Goal: Task Accomplishment & Management: Use online tool/utility

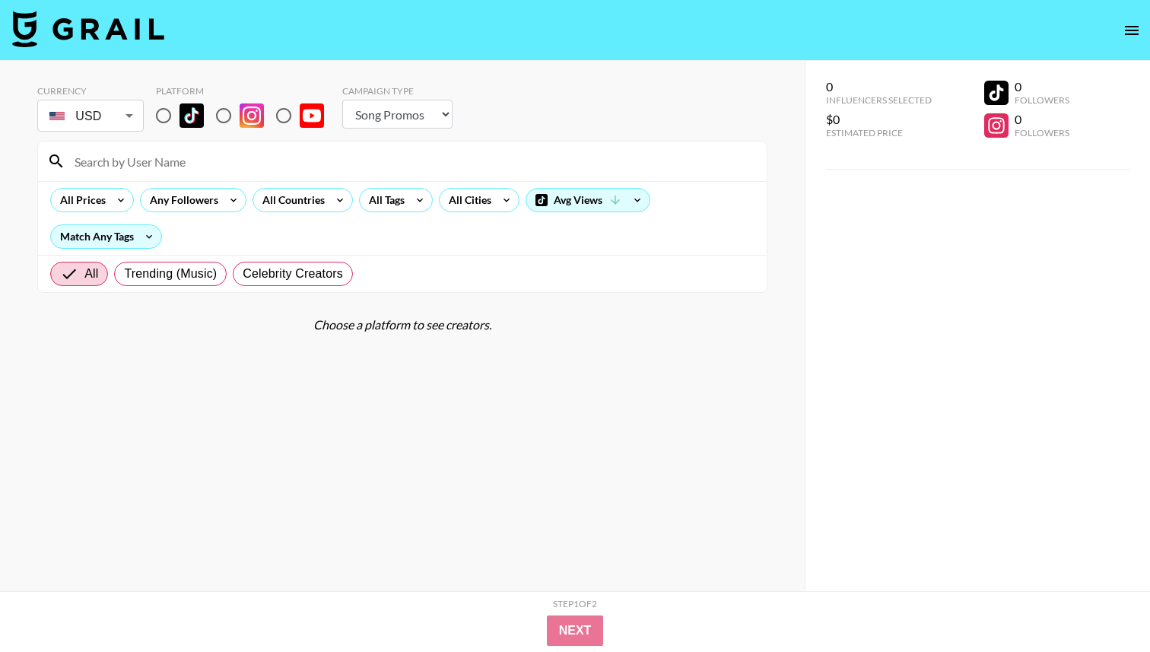
select select "Song"
click at [164, 119] on input "radio" at bounding box center [164, 116] width 32 height 32
radio input "true"
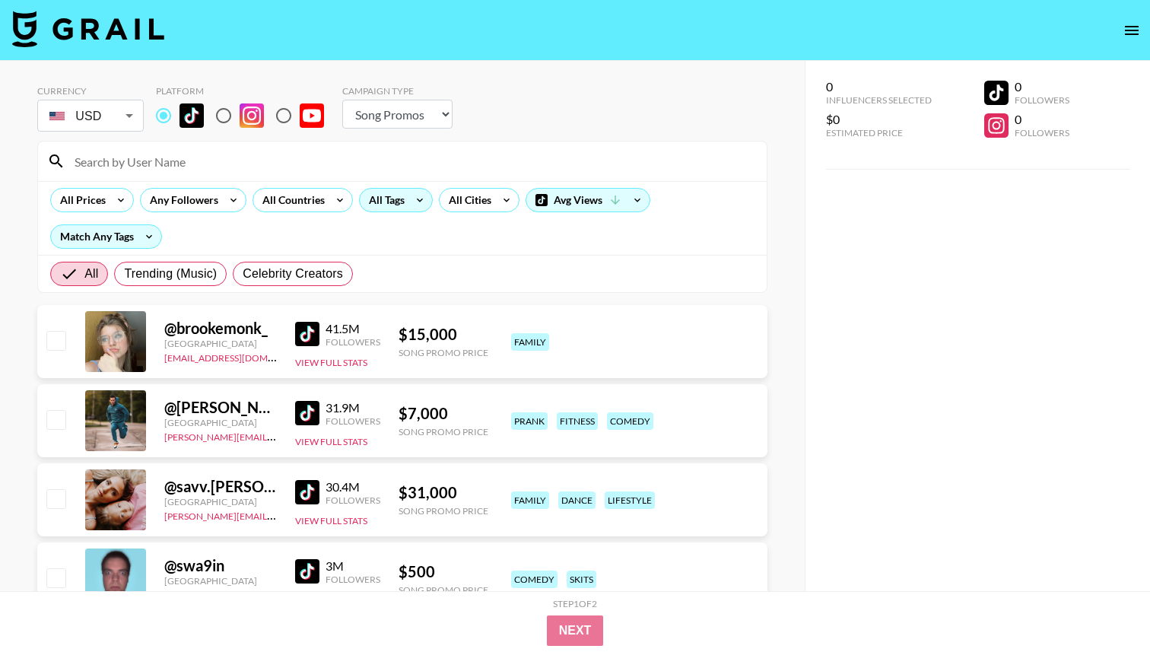
click at [374, 199] on div "All Tags" at bounding box center [384, 200] width 48 height 23
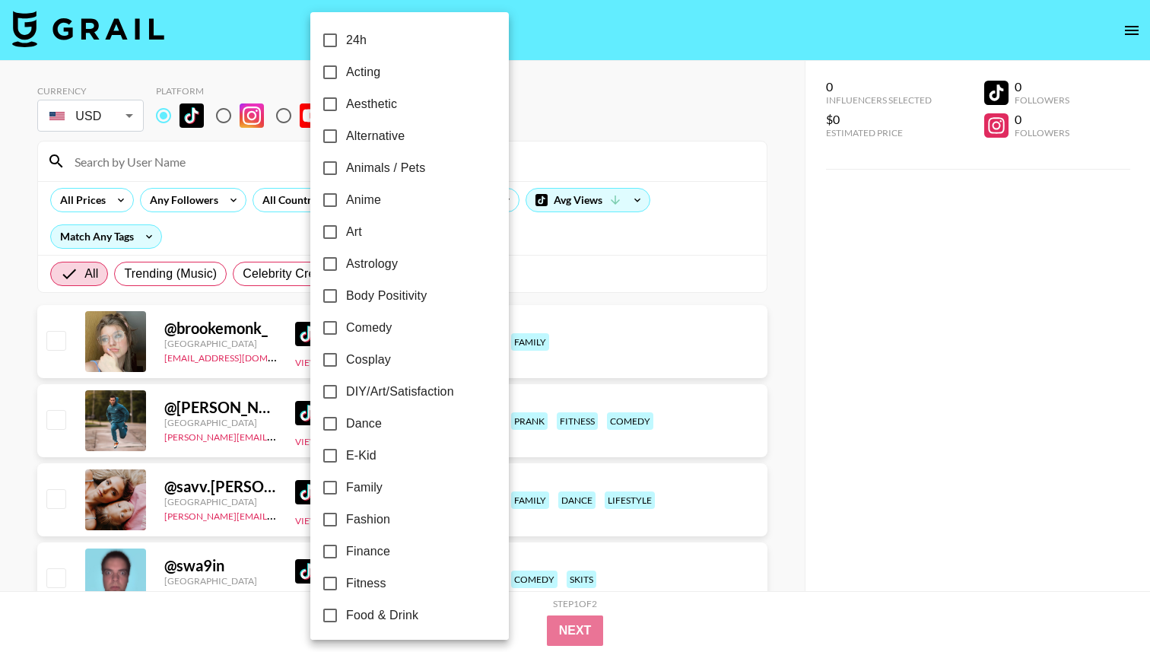
click at [360, 511] on span "Fashion" at bounding box center [368, 520] width 44 height 18
click at [346, 511] on input "Fashion" at bounding box center [330, 520] width 32 height 32
checkbox input "true"
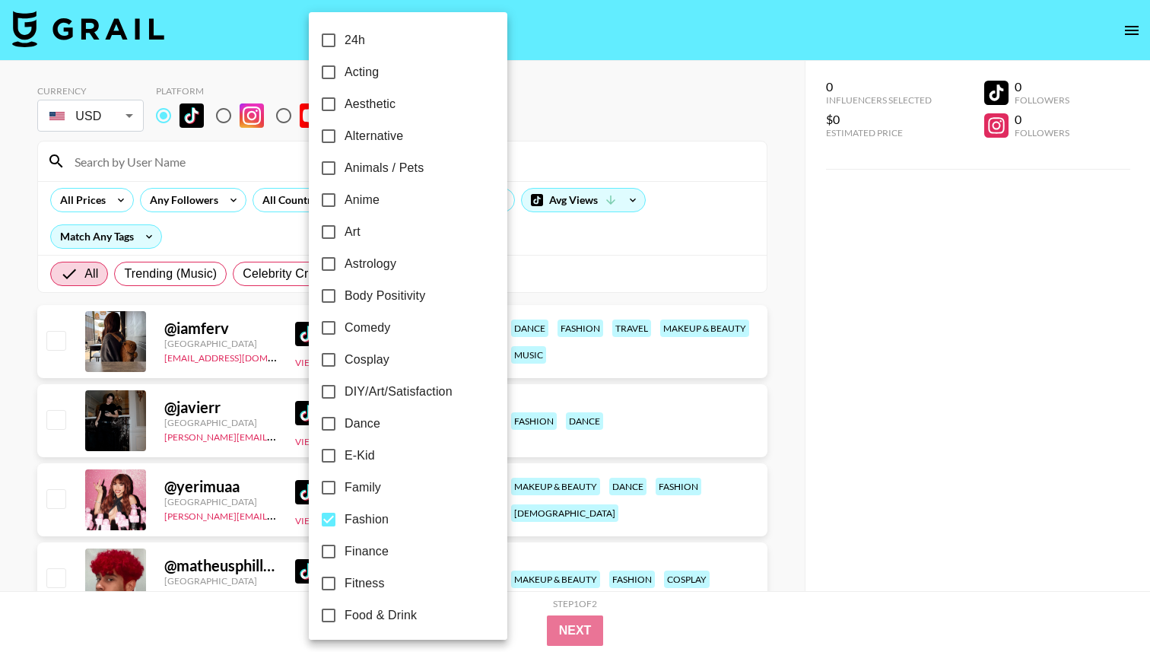
click at [590, 127] on div at bounding box center [575, 326] width 1150 height 652
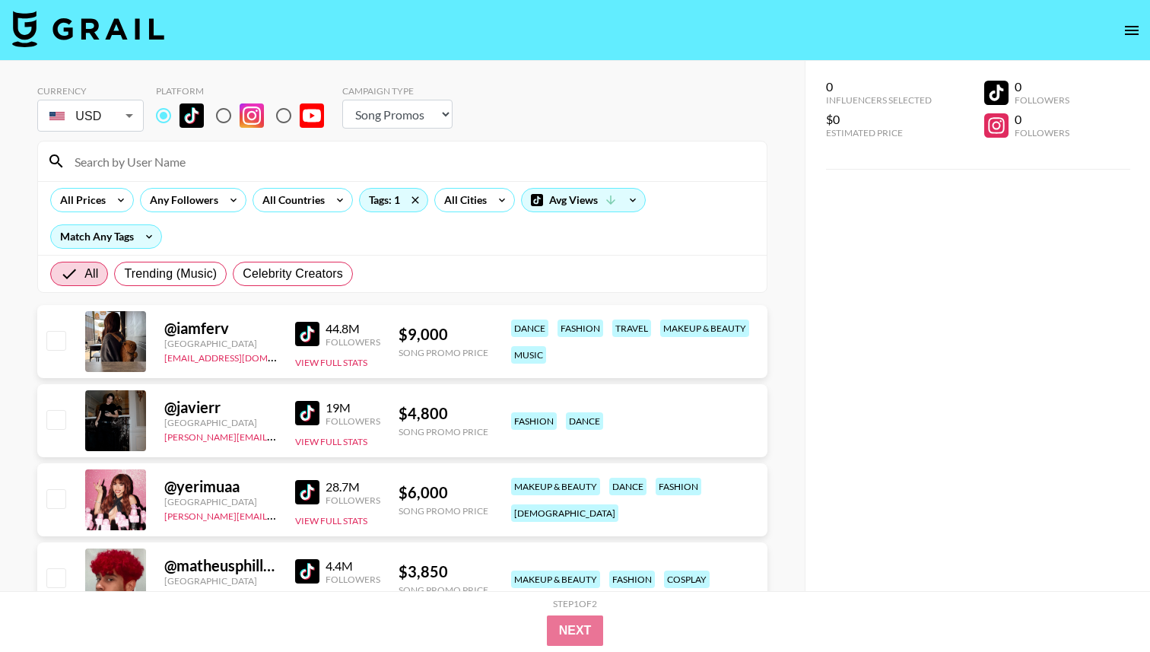
click at [164, 202] on div "Any Followers" at bounding box center [181, 200] width 81 height 23
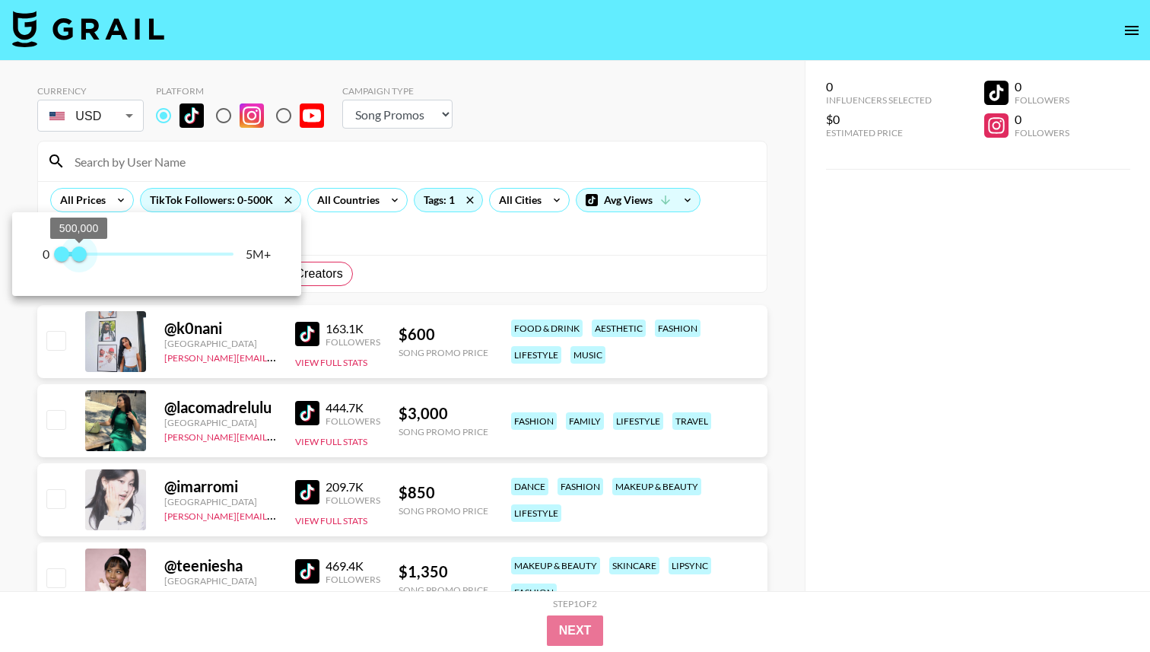
type input "200000"
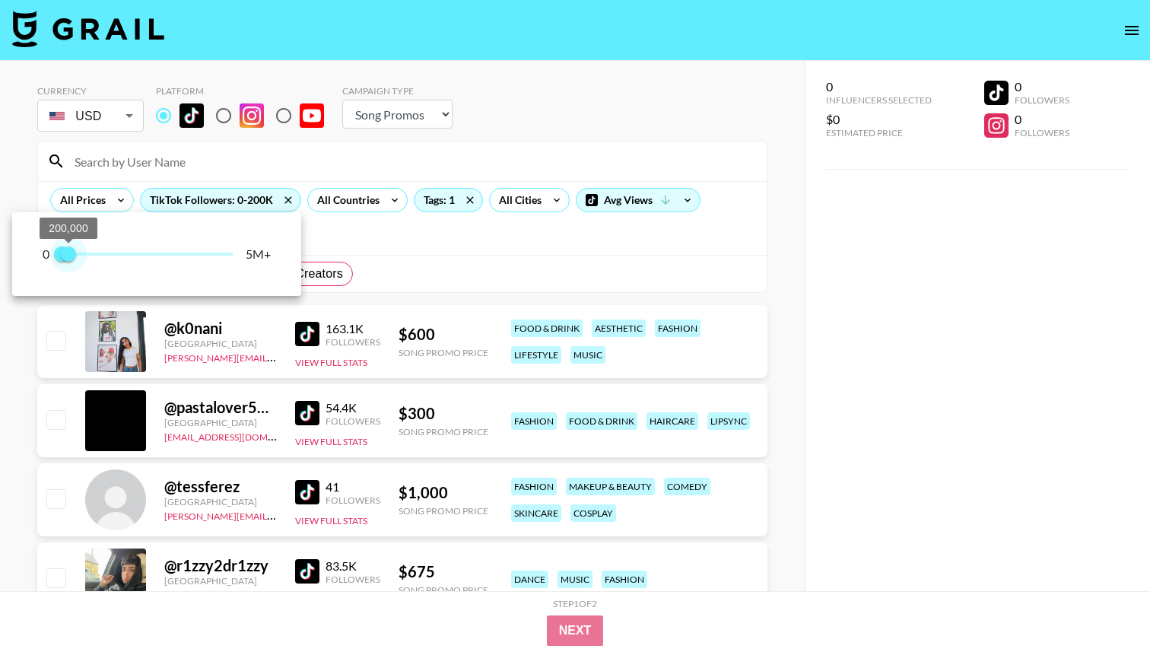
drag, startPoint x: 232, startPoint y: 252, endPoint x: 69, endPoint y: 256, distance: 162.9
click at [69, 256] on span "200,000" at bounding box center [68, 254] width 15 height 15
click at [102, 196] on div at bounding box center [575, 326] width 1150 height 652
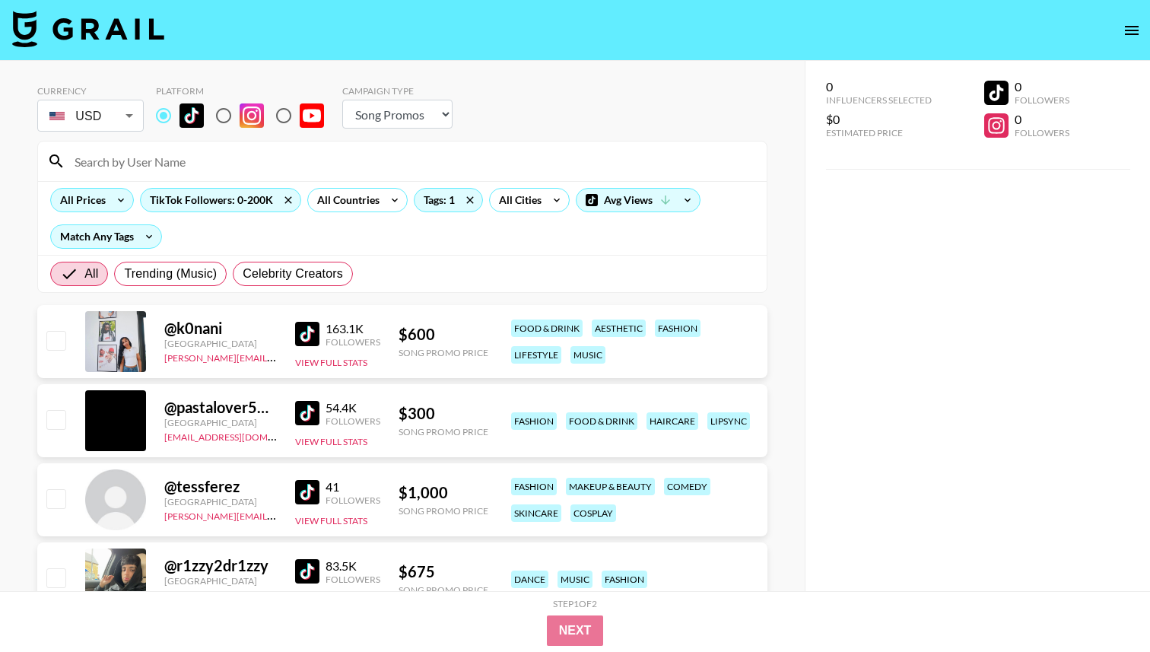
click at [109, 201] on icon at bounding box center [121, 200] width 24 height 23
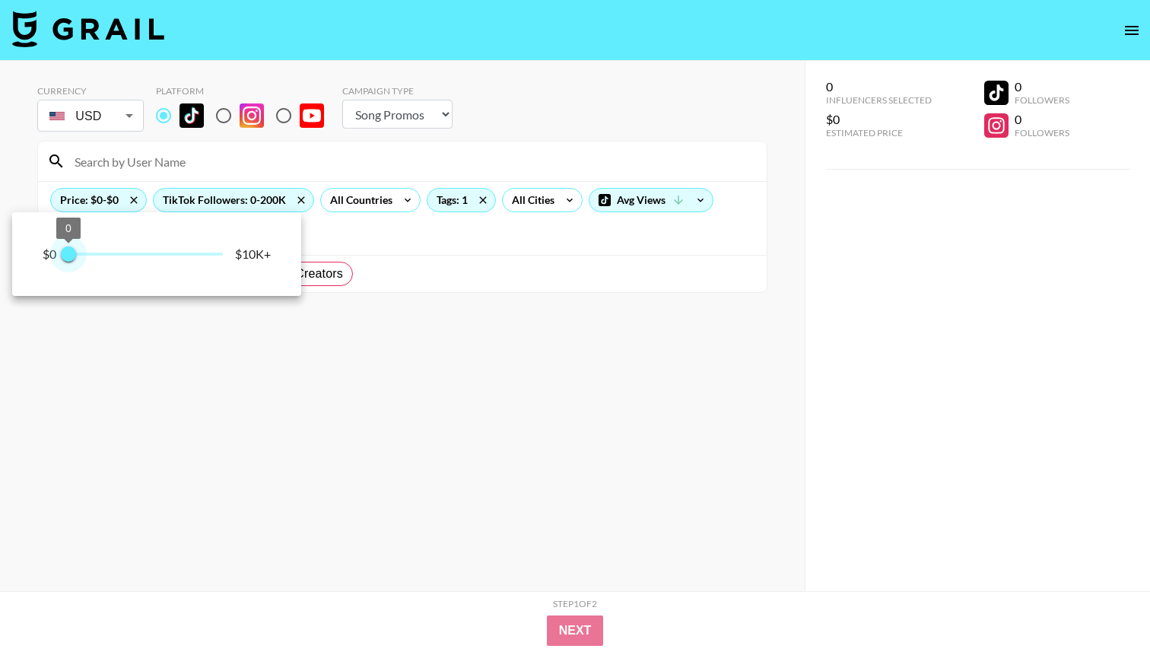
type input "500"
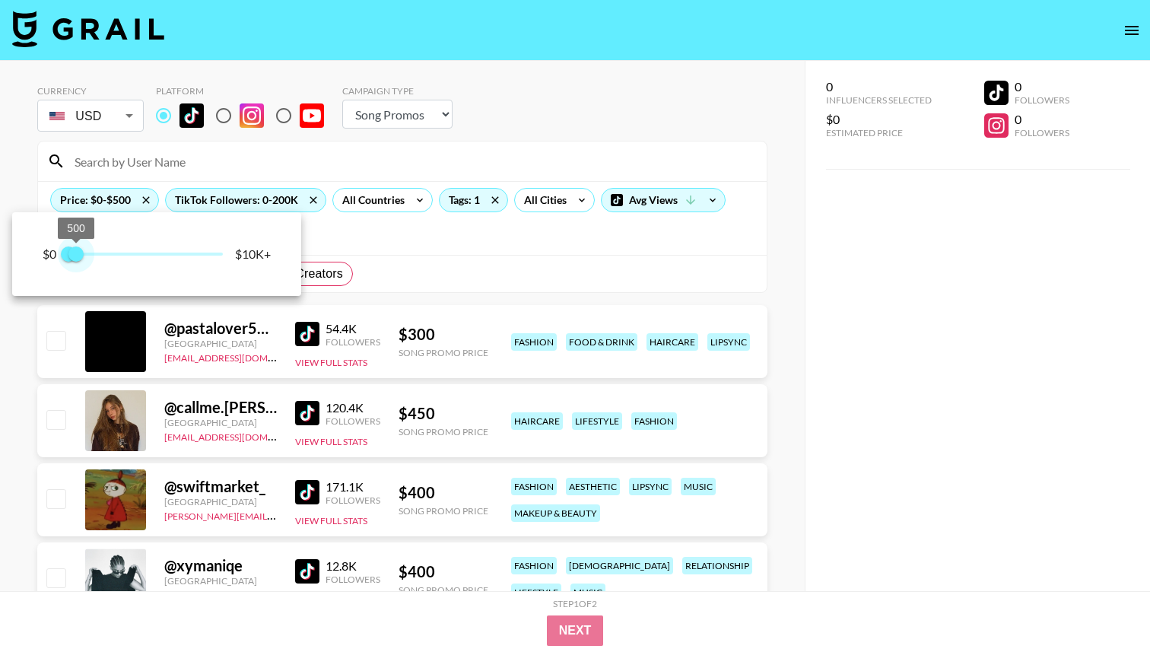
drag, startPoint x: 224, startPoint y: 259, endPoint x: 77, endPoint y: 256, distance: 147.6
click at [77, 256] on span "500" at bounding box center [75, 254] width 15 height 15
click at [508, 93] on div at bounding box center [575, 326] width 1150 height 652
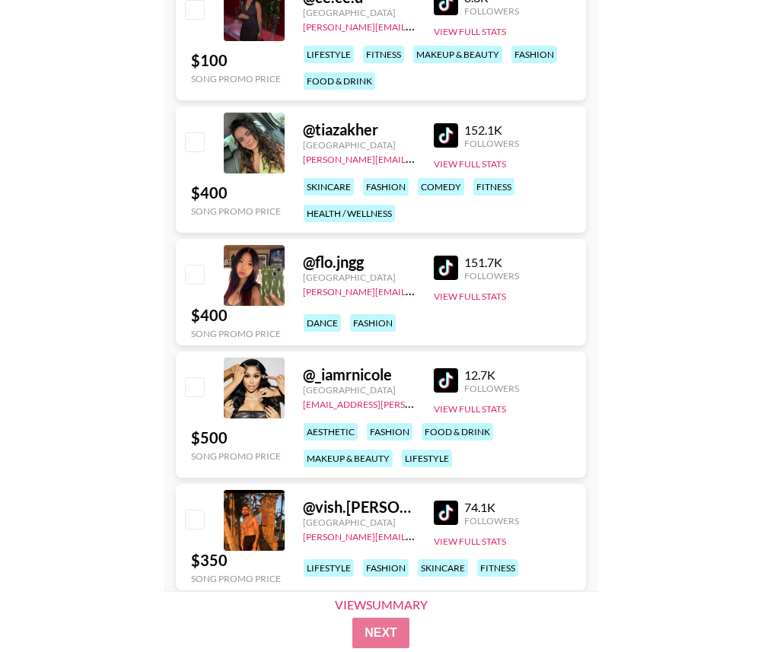
scroll to position [2202, 0]
